Goal: Information Seeking & Learning: Learn about a topic

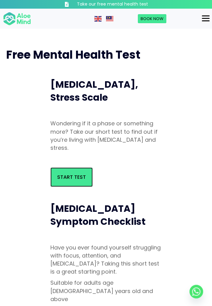
click at [81, 171] on link "Start Test" at bounding box center [71, 176] width 42 height 19
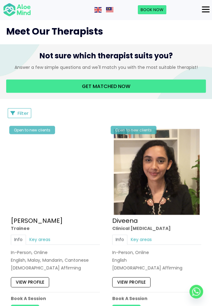
scroll to position [328, 0]
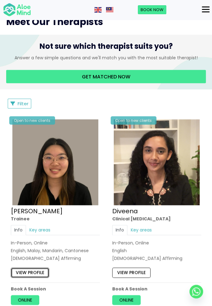
click at [42, 271] on link "View profile" at bounding box center [30, 273] width 38 height 10
